Goal: Information Seeking & Learning: Learn about a topic

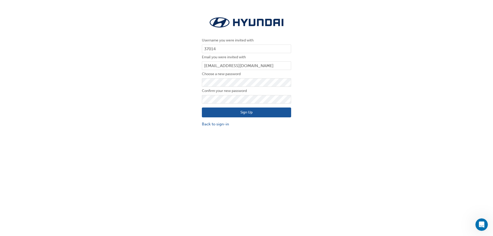
click at [220, 111] on button "Sign Up" at bounding box center [246, 112] width 89 height 10
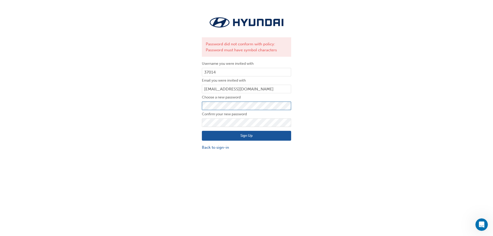
click at [190, 102] on div "Password did not conform with policy: Password must have symbol characters User…" at bounding box center [246, 83] width 493 height 142
click at [220, 136] on button "Sign Up" at bounding box center [246, 136] width 89 height 10
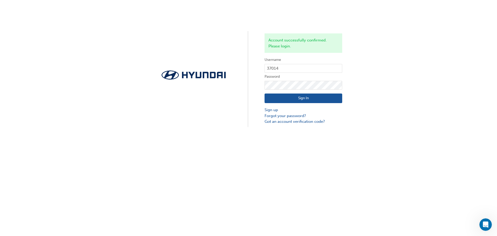
click at [315, 98] on button "Sign In" at bounding box center [303, 98] width 78 height 10
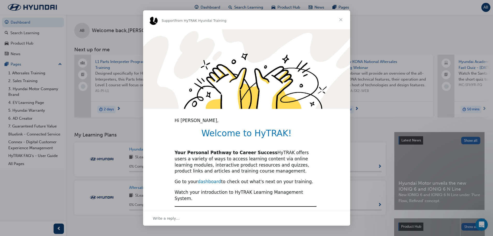
click at [210, 180] on link "dashboard" at bounding box center [209, 181] width 23 height 5
click at [341, 20] on span "Close" at bounding box center [340, 19] width 19 height 19
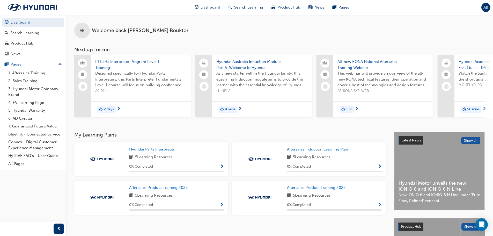
click at [99, 11] on div "Dashboard Search Learning Product Hub News Pages AB" at bounding box center [246, 7] width 493 height 15
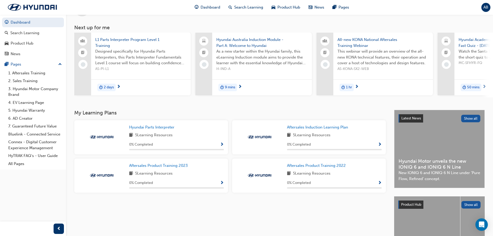
scroll to position [22, 0]
click at [232, 87] on span "9 mins" at bounding box center [230, 88] width 10 height 6
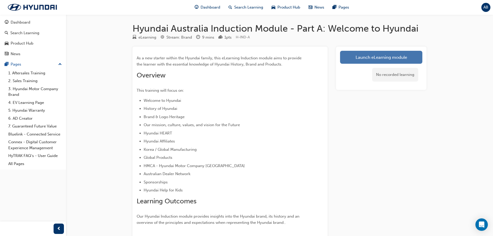
click at [390, 58] on link "Launch eLearning module" at bounding box center [381, 57] width 82 height 13
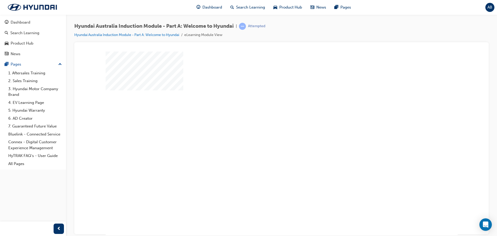
click at [266, 128] on div "play" at bounding box center [266, 128] width 0 height 0
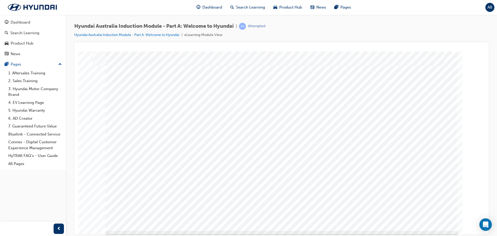
scroll to position [11, 0]
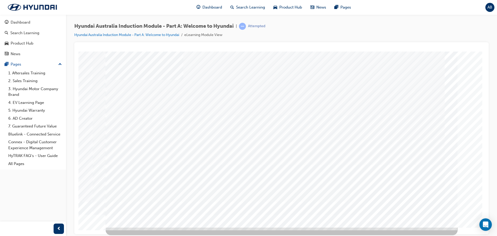
click at [469, 43] on div "History" at bounding box center [281, 43] width 402 height 0
click at [418, 35] on div "Hyundai Australia Induction Module - Part A: Welcome to Hyundai | Attempted Hyu…" at bounding box center [281, 32] width 414 height 19
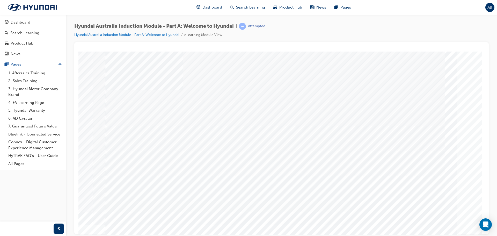
scroll to position [9, 0]
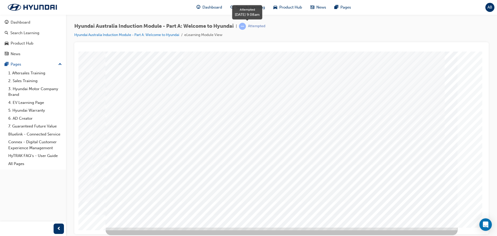
click at [258, 26] on div "Attempted" at bounding box center [256, 26] width 17 height 5
click at [163, 34] on link "Hyundai Australia Induction Module - Part A: Welcome to Hyundai" at bounding box center [126, 35] width 105 height 4
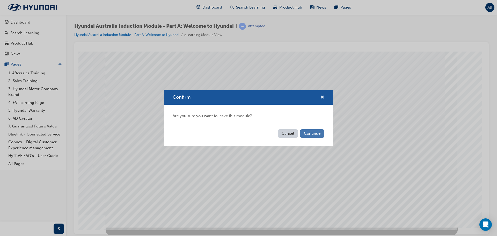
click at [312, 133] on button "Continue" at bounding box center [312, 133] width 24 height 9
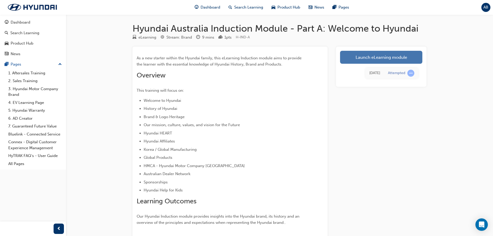
click at [388, 62] on link "Launch eLearning module" at bounding box center [381, 57] width 82 height 13
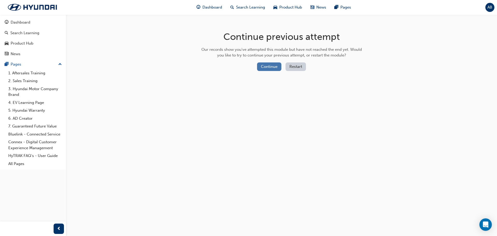
click at [269, 66] on button "Continue" at bounding box center [269, 66] width 24 height 9
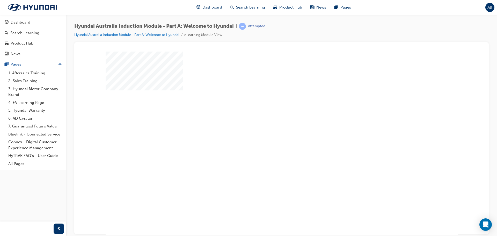
click at [266, 128] on div "play" at bounding box center [266, 128] width 0 height 0
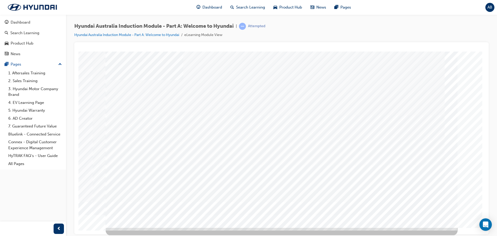
scroll to position [11, 0]
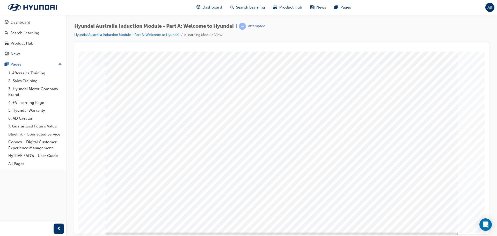
scroll to position [11, 0]
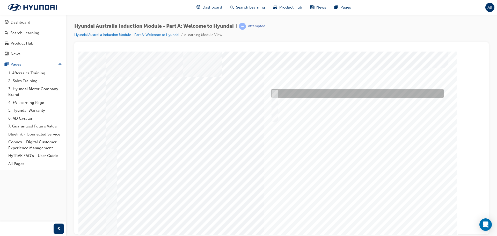
click at [273, 93] on input "1935" at bounding box center [274, 94] width 6 height 6
radio input "true"
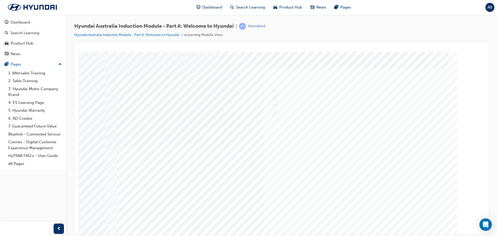
click at [275, 99] on div at bounding box center [282, 144] width 352 height 186
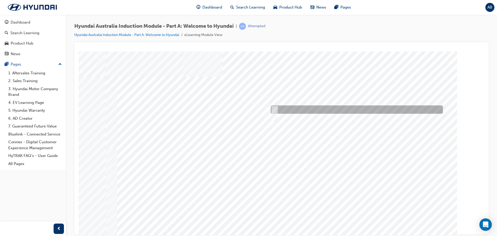
click at [275, 107] on input "Asan Plant, South Korea" at bounding box center [274, 110] width 6 height 6
radio input "true"
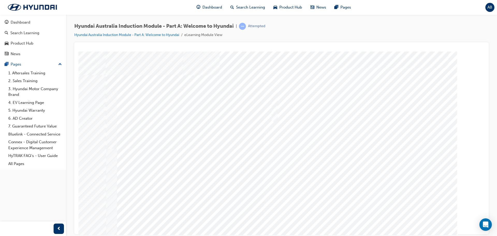
click at [274, 101] on div at bounding box center [282, 144] width 352 height 186
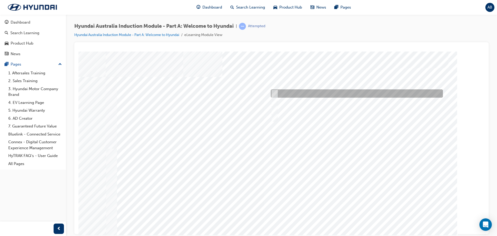
click at [274, 92] on input "A company representative" at bounding box center [273, 94] width 6 height 6
checkbox input "true"
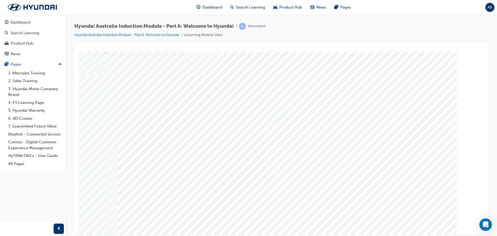
click at [361, 216] on div at bounding box center [282, 144] width 352 height 186
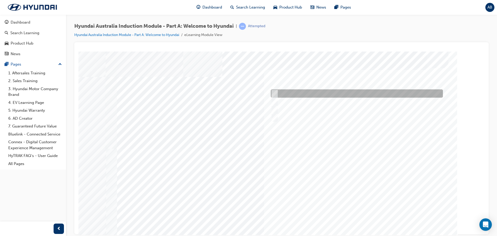
click at [275, 92] on input "Brisbane Lions Football Club" at bounding box center [273, 94] width 6 height 6
checkbox input "true"
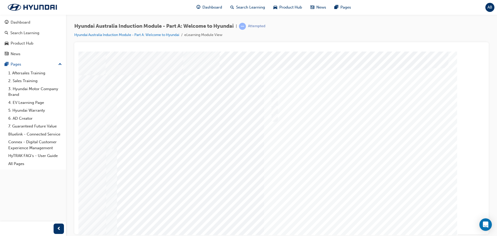
click at [275, 99] on div at bounding box center [282, 144] width 352 height 186
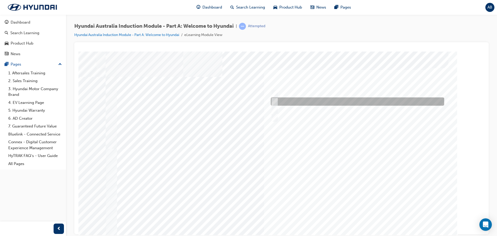
click at [274, 99] on input "1947" at bounding box center [274, 102] width 6 height 6
radio input "true"
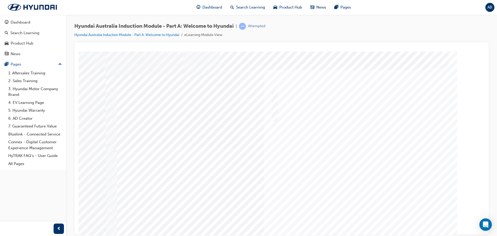
click at [274, 108] on div at bounding box center [282, 144] width 352 height 186
click at [261, 26] on div "Attempted" at bounding box center [256, 26] width 17 height 5
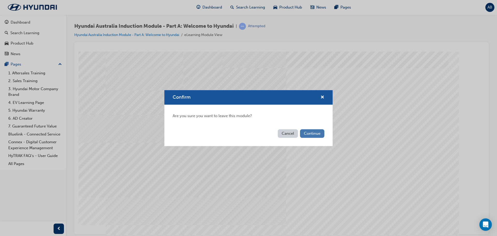
click at [309, 133] on button "Continue" at bounding box center [312, 133] width 24 height 9
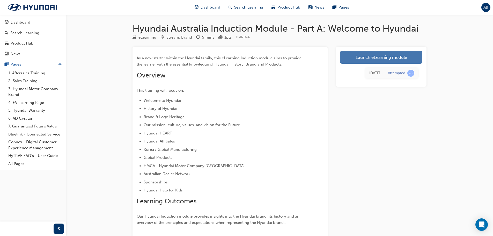
click at [399, 59] on link "Launch eLearning module" at bounding box center [381, 57] width 82 height 13
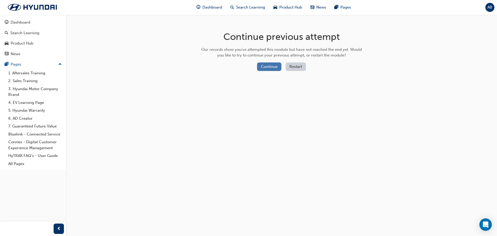
click at [273, 67] on button "Continue" at bounding box center [269, 66] width 24 height 9
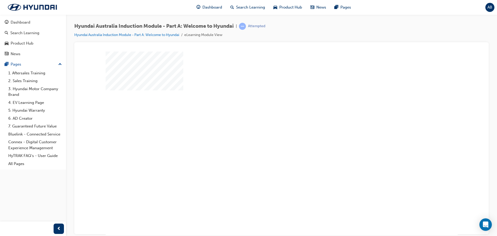
click at [266, 128] on div "play" at bounding box center [266, 128] width 0 height 0
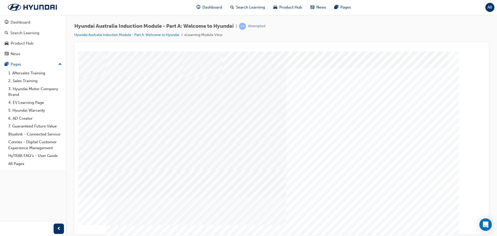
drag, startPoint x: 482, startPoint y: 129, endPoint x: 563, endPoint y: 138, distance: 82.3
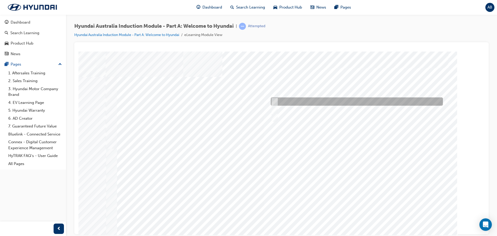
click at [275, 99] on input "Ulsan Plant, South Korea" at bounding box center [274, 102] width 6 height 6
radio input "true"
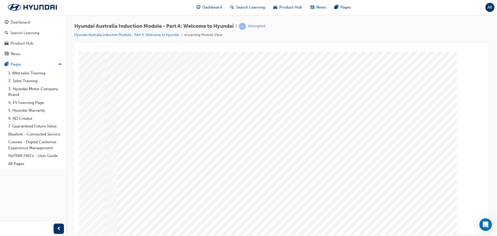
click at [363, 216] on div at bounding box center [282, 144] width 352 height 186
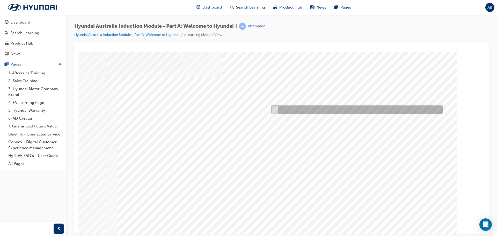
click at [279, 110] on div at bounding box center [355, 109] width 172 height 8
checkbox input "true"
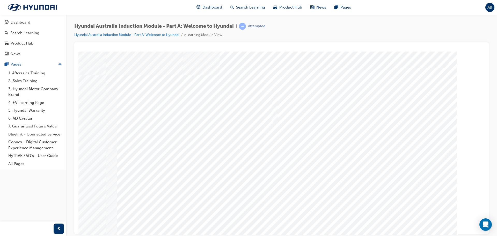
click at [361, 217] on div at bounding box center [282, 144] width 352 height 186
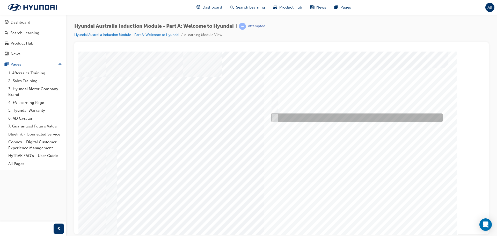
click at [273, 117] on input "Surfing Australia" at bounding box center [273, 118] width 6 height 6
checkbox input "true"
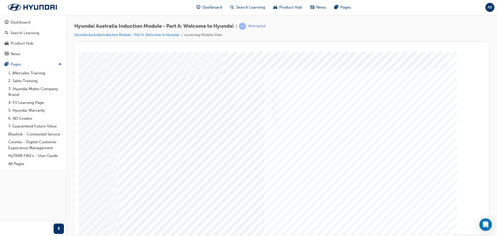
click at [363, 216] on div at bounding box center [282, 144] width 352 height 186
click at [259, 27] on div "Attempted" at bounding box center [256, 26] width 17 height 5
click at [244, 25] on span "learningRecordVerb_ATTEMPT-icon" at bounding box center [242, 26] width 7 height 7
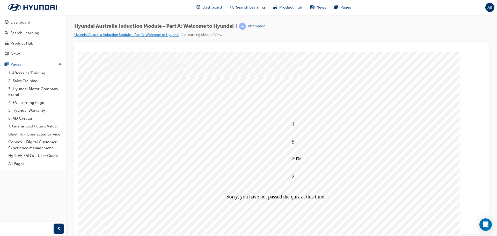
click at [163, 34] on link "Hyundai Australia Induction Module - Part A: Welcome to Hyundai" at bounding box center [126, 35] width 105 height 4
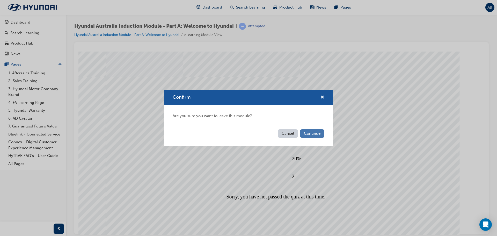
click at [311, 133] on button "Continue" at bounding box center [312, 133] width 24 height 9
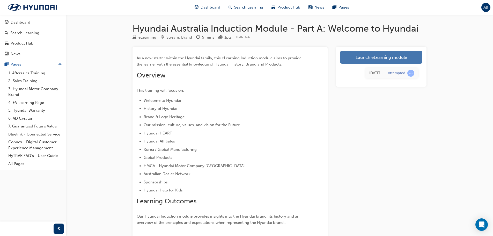
click at [383, 57] on link "Launch eLearning module" at bounding box center [381, 57] width 82 height 13
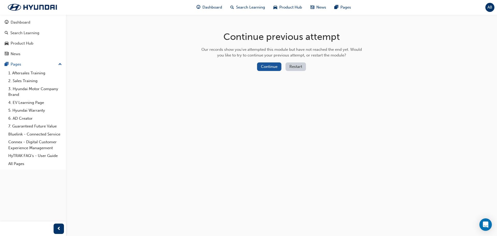
click at [299, 69] on button "Restart" at bounding box center [295, 66] width 20 height 9
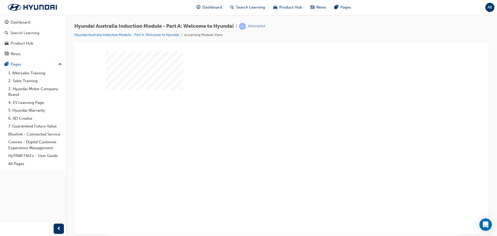
click at [266, 128] on div "play" at bounding box center [266, 128] width 0 height 0
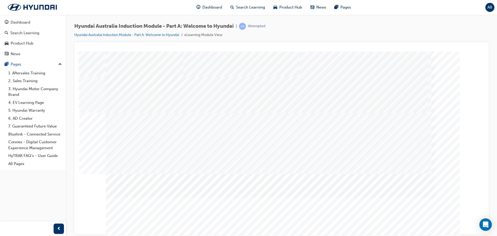
scroll to position [11, 0]
